Goal: Find specific page/section: Find specific page/section

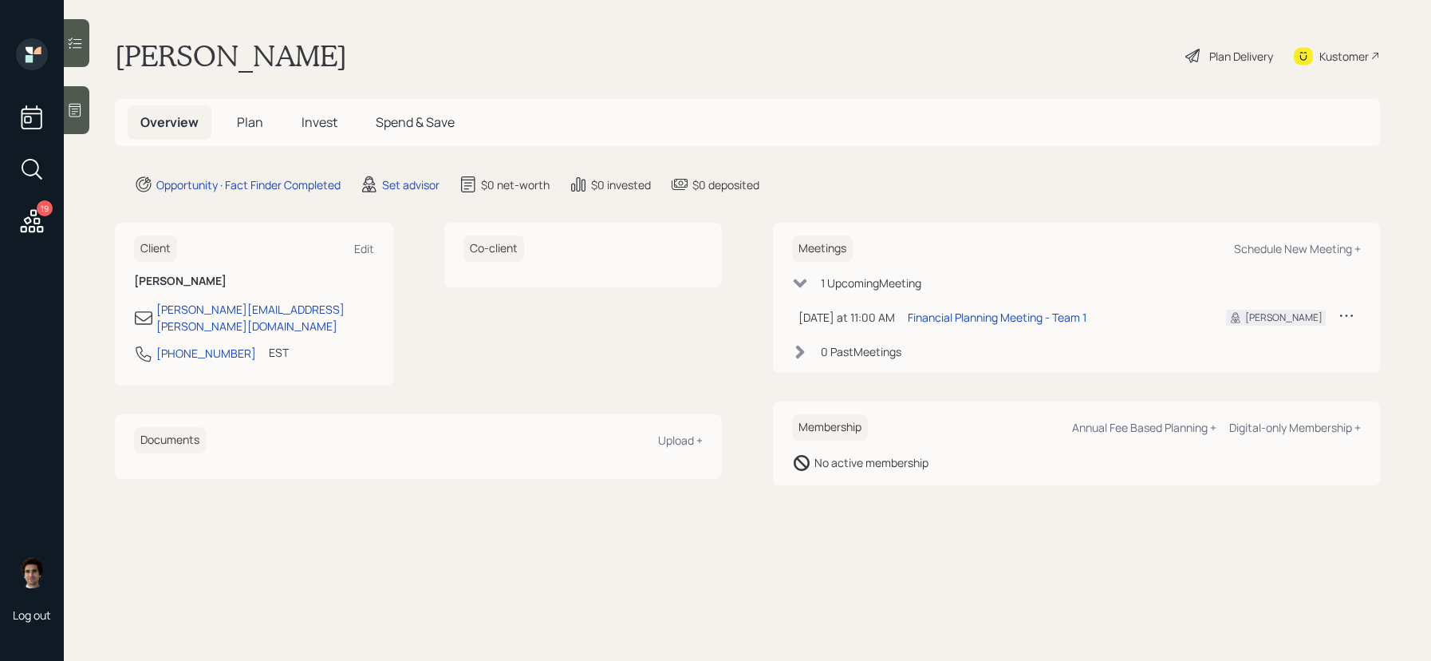
click at [103, 114] on main "[PERSON_NAME] Plan Delivery Kustomer Overview Plan Invest Spend & Save Opportun…" at bounding box center [747, 330] width 1367 height 661
click at [84, 114] on div at bounding box center [77, 110] width 26 height 48
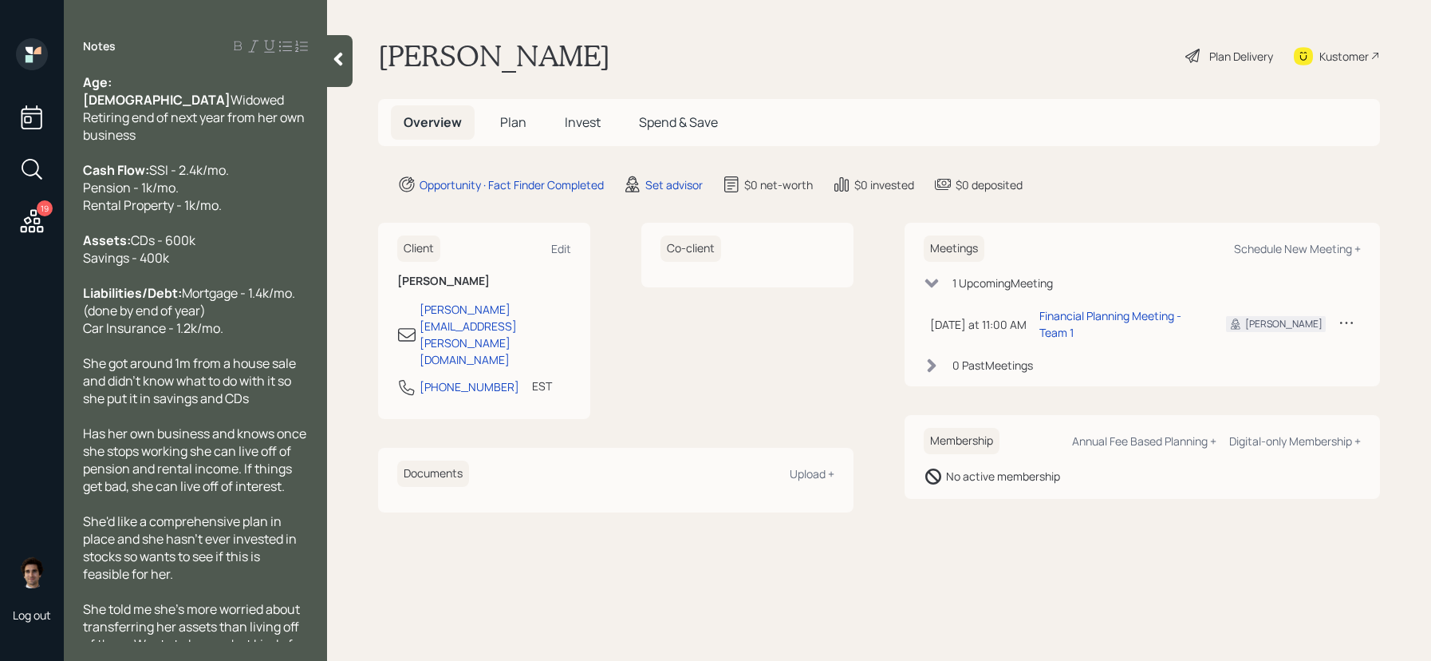
click at [347, 67] on div at bounding box center [340, 61] width 26 height 52
